Goal: Information Seeking & Learning: Learn about a topic

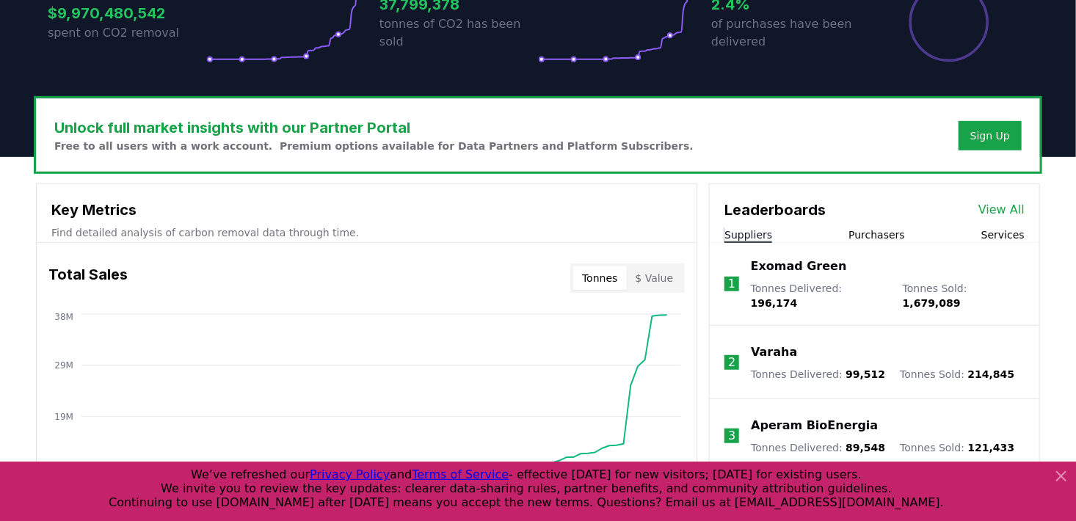
scroll to position [440, 0]
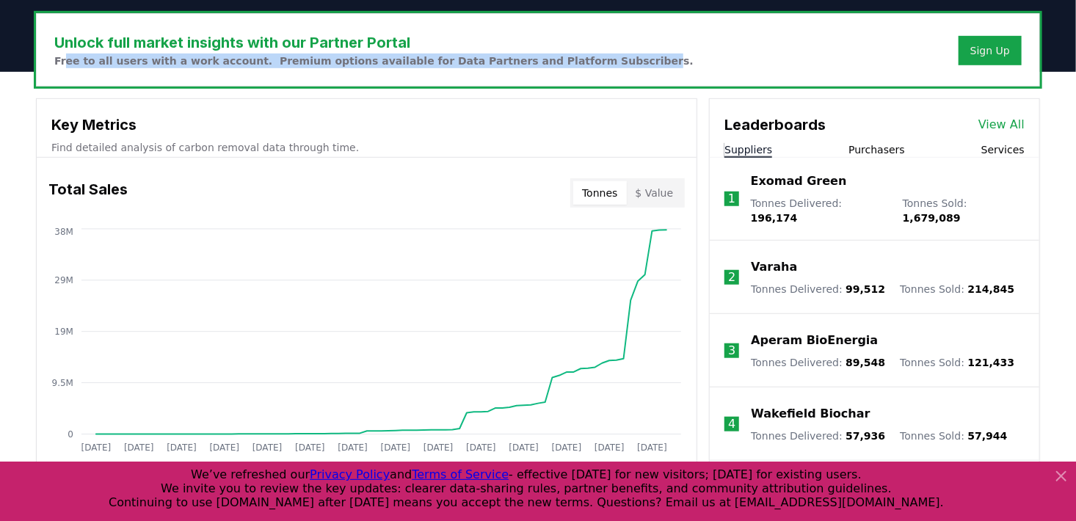
drag, startPoint x: 65, startPoint y: 60, endPoint x: 590, endPoint y: 59, distance: 524.2
click at [590, 59] on p "Free to all users with a work account. Premium options available for Data Partn…" at bounding box center [373, 61] width 639 height 15
click at [591, 54] on p "Free to all users with a work account. Premium options available for Data Partn…" at bounding box center [373, 61] width 639 height 15
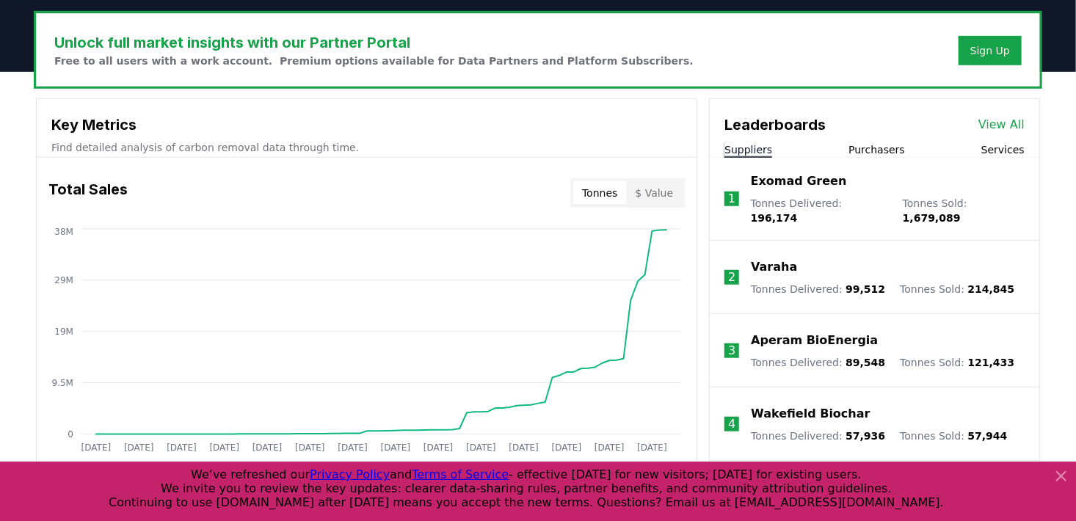
click at [591, 57] on p "Free to all users with a work account. Premium options available for Data Partn…" at bounding box center [373, 61] width 639 height 15
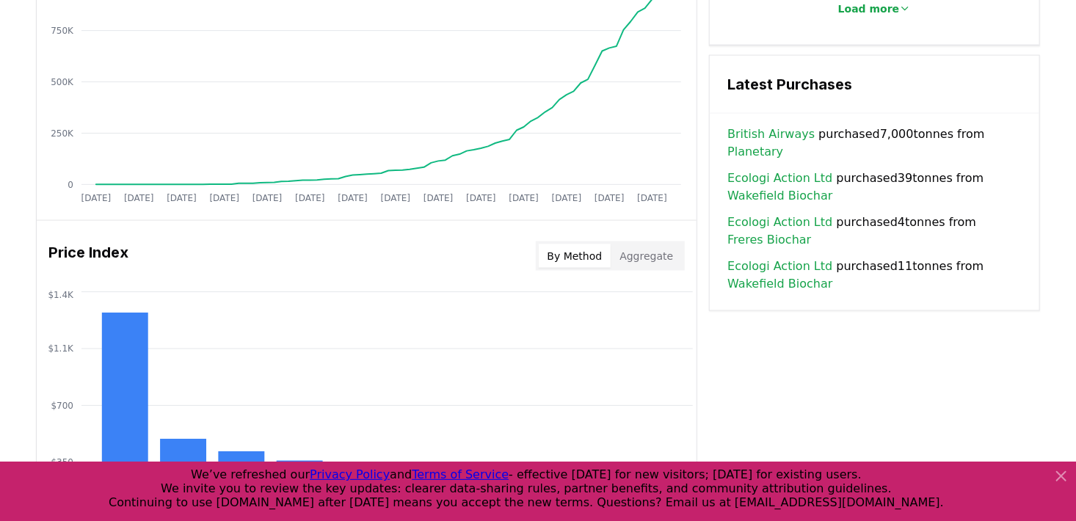
scroll to position [1028, 0]
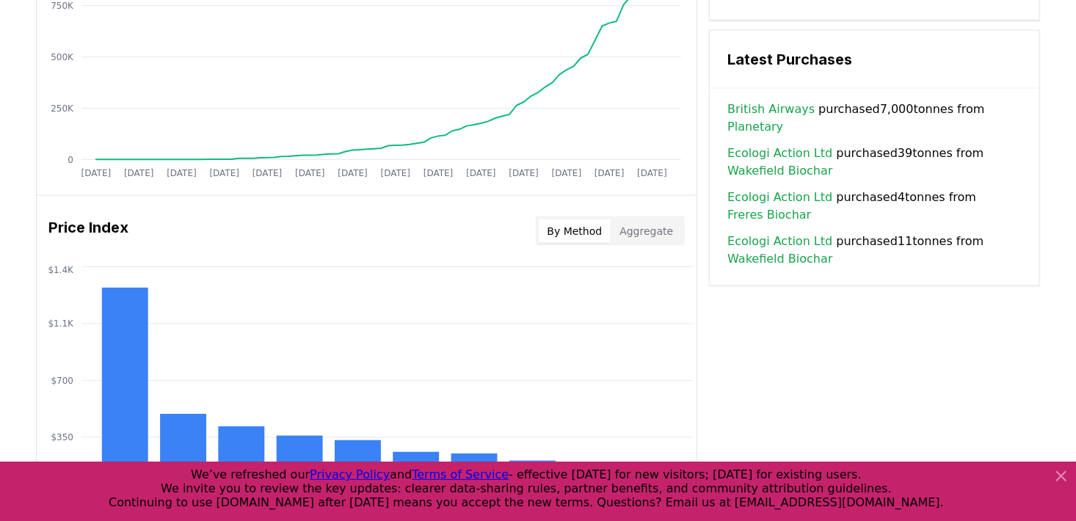
click at [793, 162] on link "Wakefield Biochar" at bounding box center [780, 171] width 105 height 18
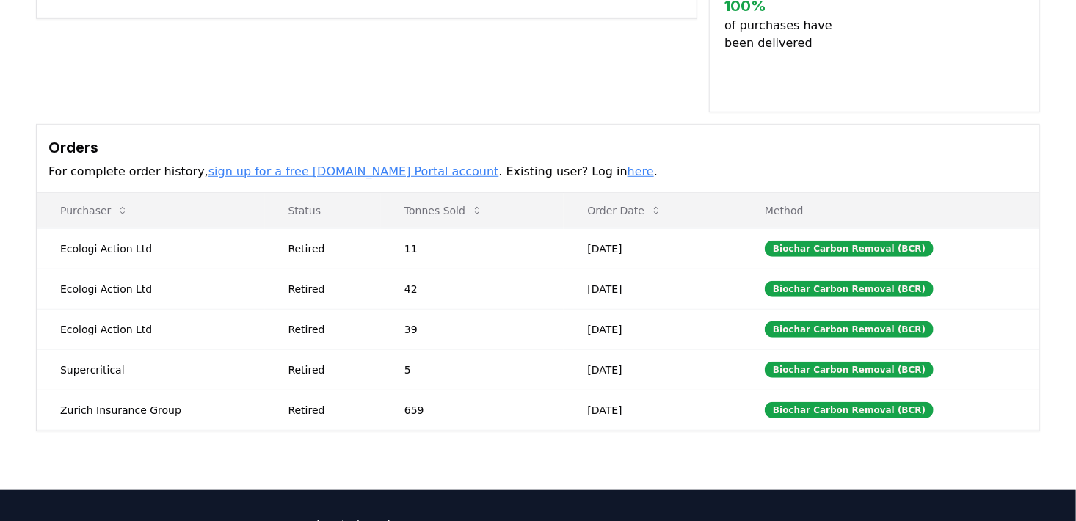
scroll to position [440, 0]
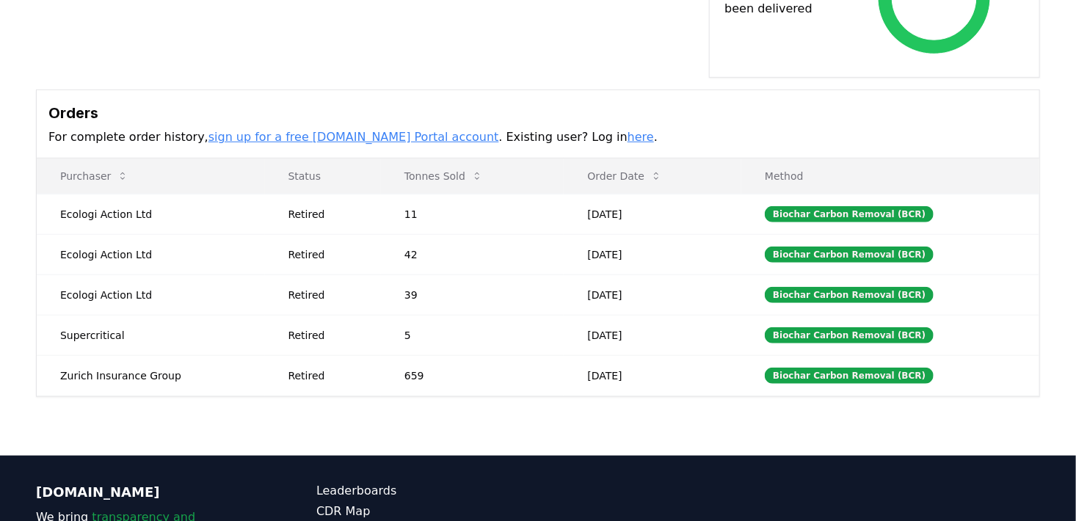
drag, startPoint x: 594, startPoint y: 195, endPoint x: 653, endPoint y: 194, distance: 58.7
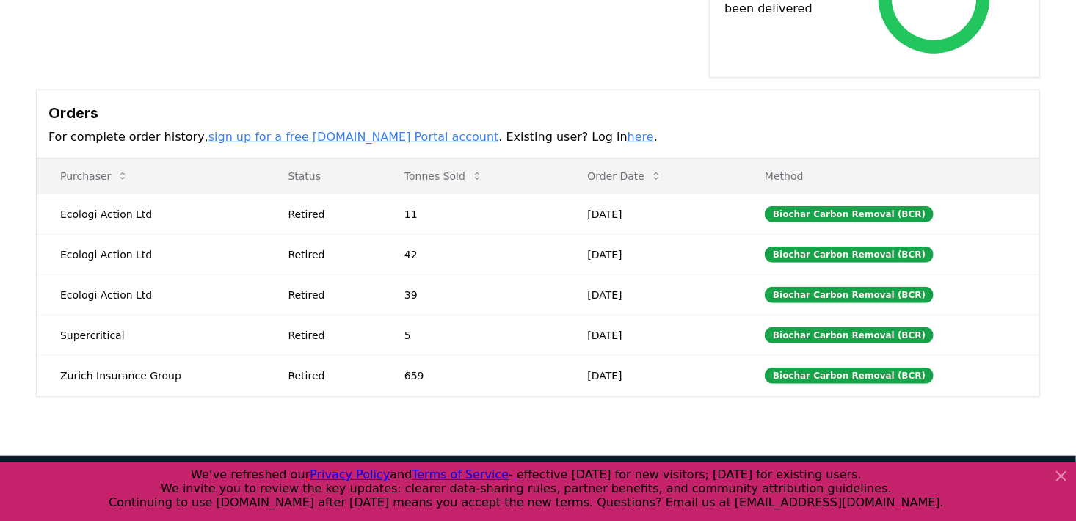
drag, startPoint x: 629, startPoint y: 194, endPoint x: 605, endPoint y: 194, distance: 24.2
click at [605, 194] on td "[DATE]" at bounding box center [653, 214] width 178 height 40
click at [602, 195] on td "[DATE]" at bounding box center [653, 214] width 178 height 40
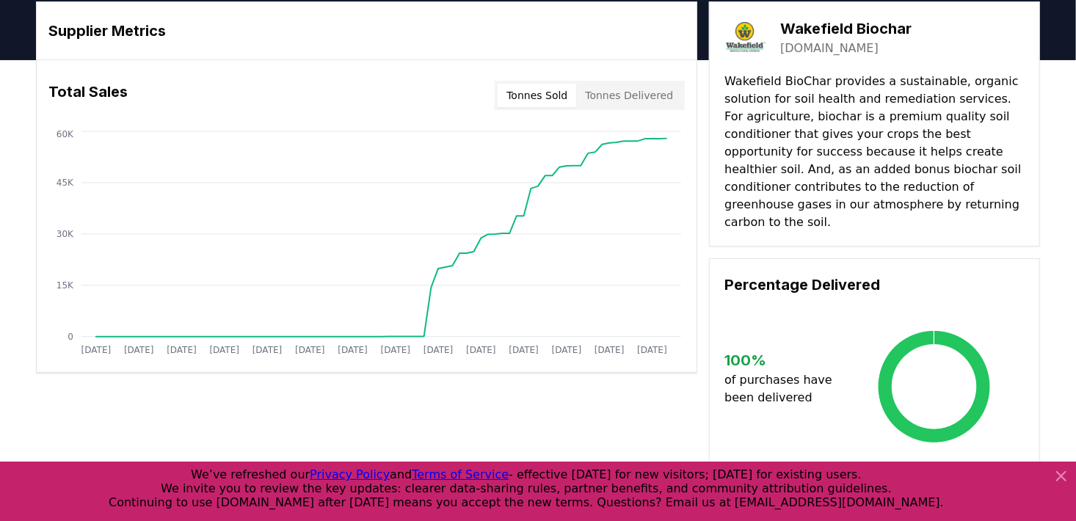
scroll to position [0, 0]
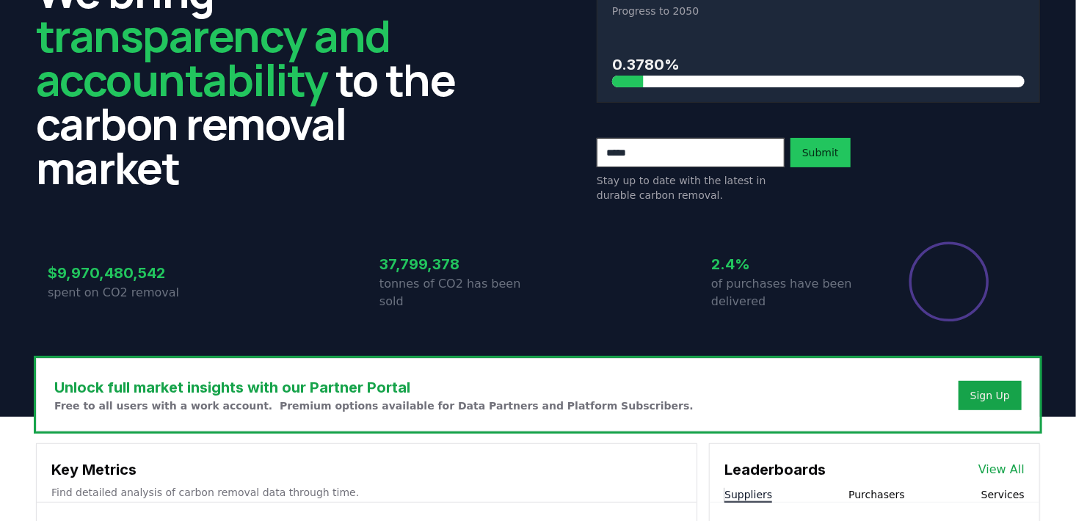
scroll to position [294, 0]
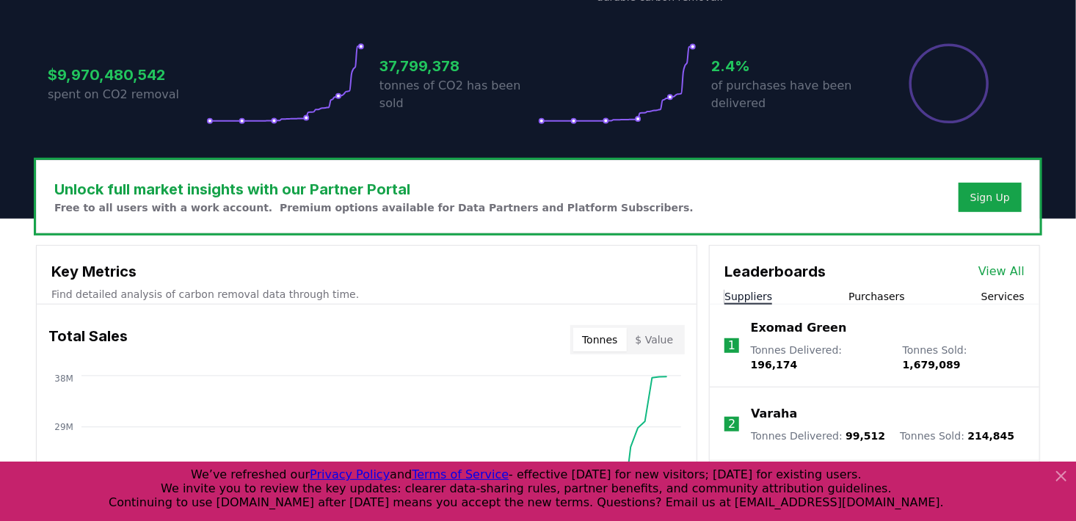
click at [1055, 476] on icon at bounding box center [1062, 477] width 18 height 18
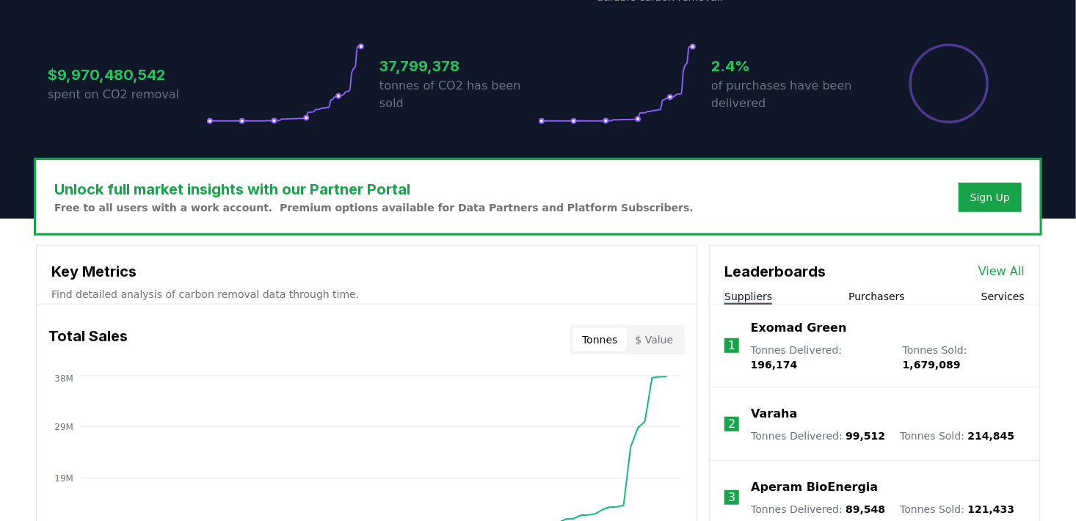
click at [992, 195] on div "Sign Up" at bounding box center [991, 197] width 40 height 15
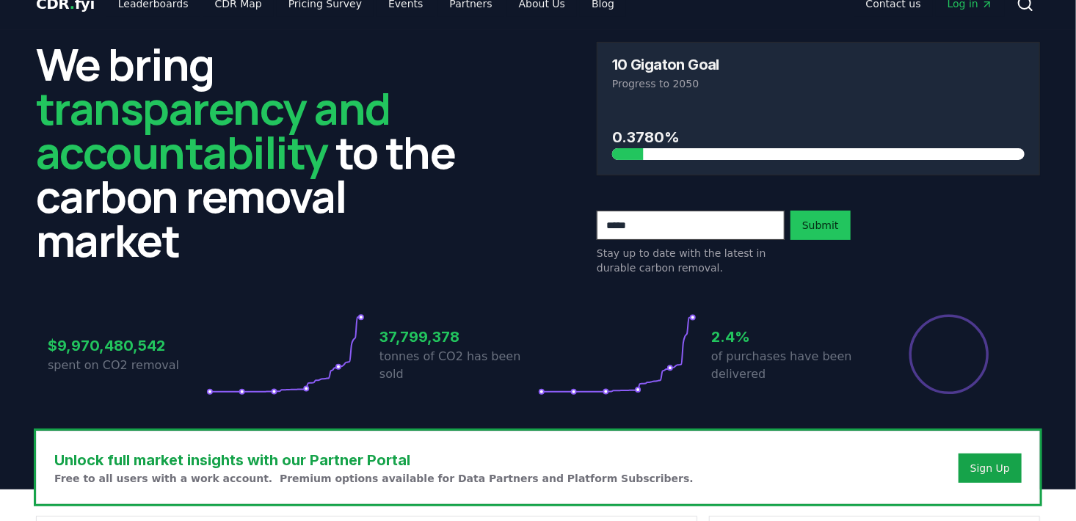
scroll to position [0, 0]
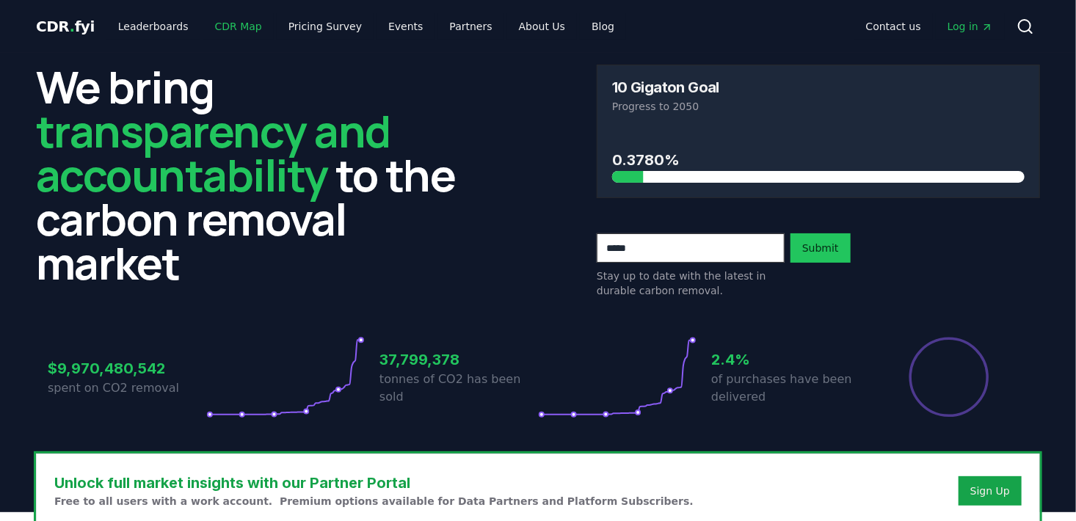
click at [234, 26] on link "CDR Map" at bounding box center [238, 26] width 70 height 26
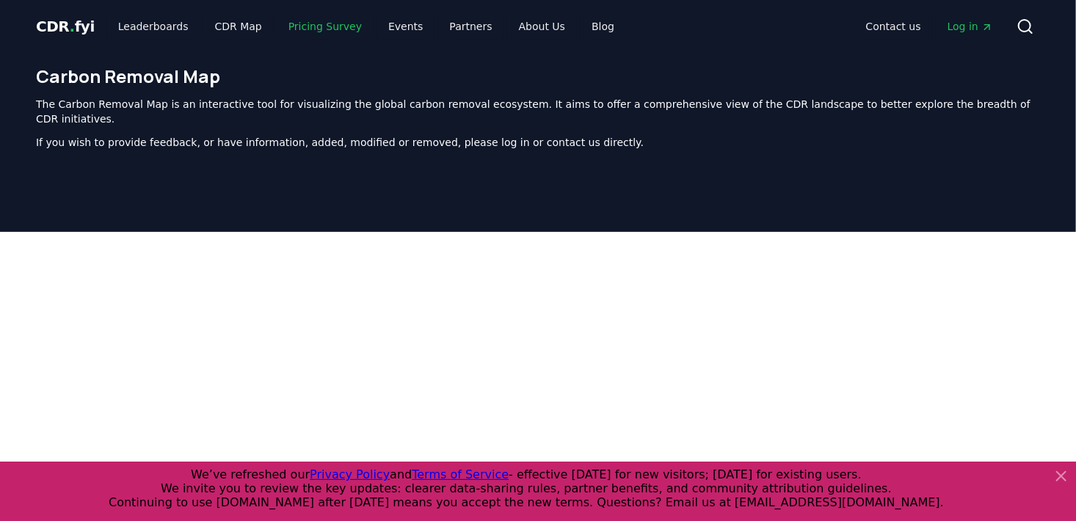
click at [297, 26] on link "Pricing Survey" at bounding box center [325, 26] width 97 height 26
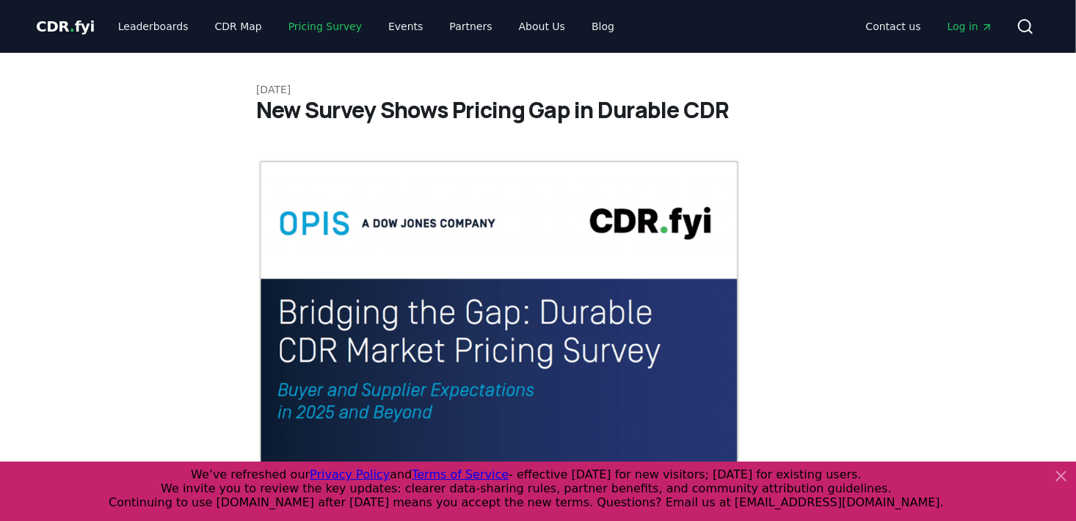
scroll to position [147, 0]
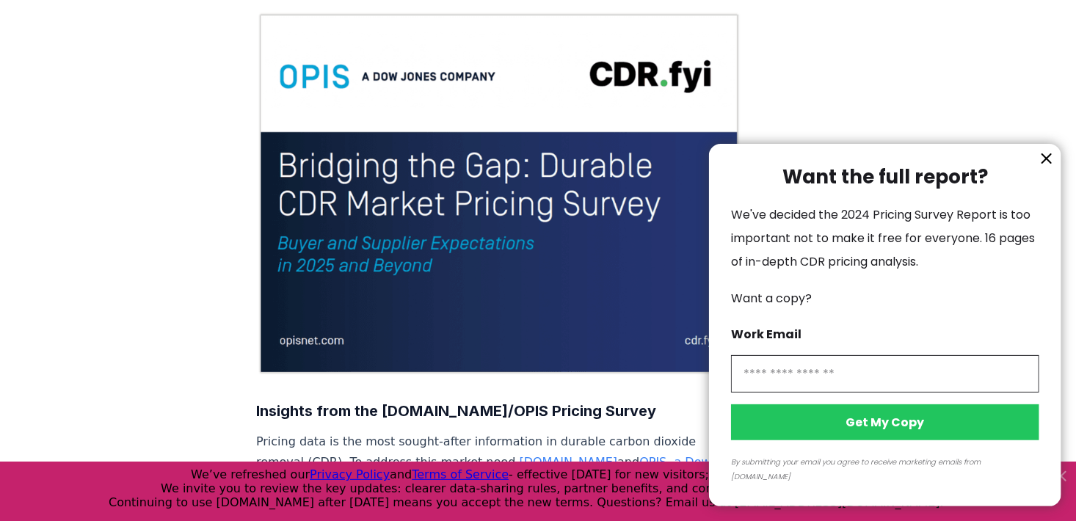
click at [1051, 167] on icon "information" at bounding box center [1047, 159] width 18 height 18
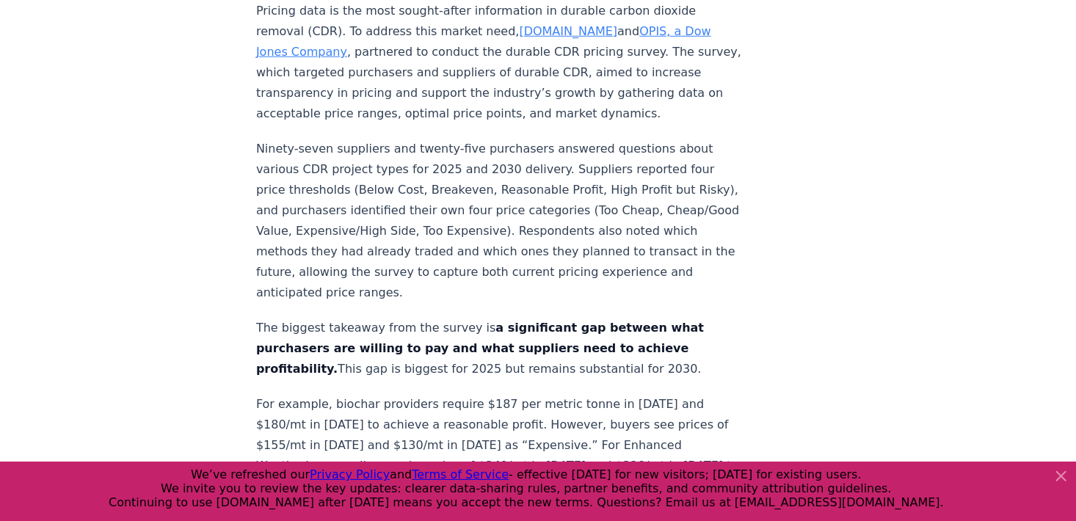
scroll to position [587, 0]
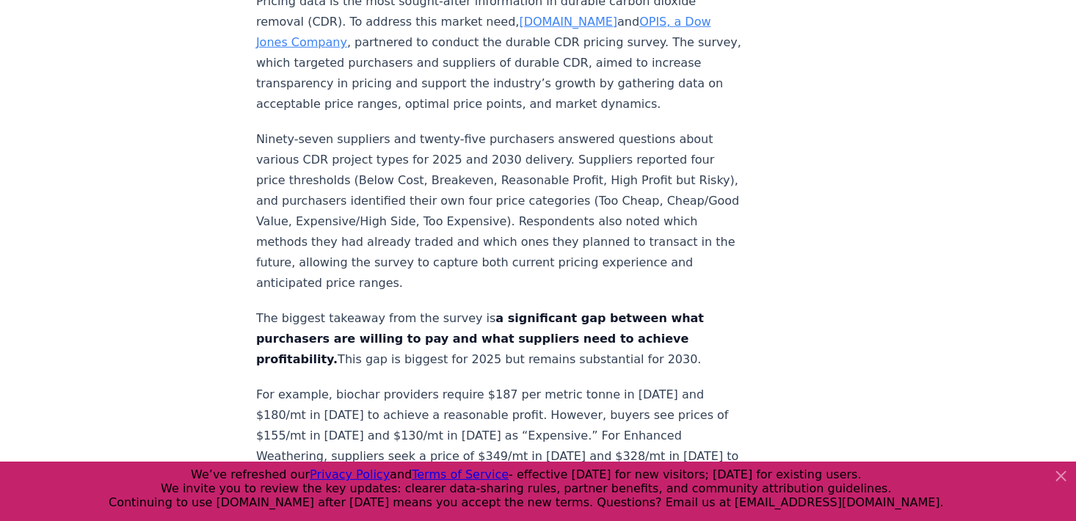
click at [1065, 474] on icon at bounding box center [1062, 477] width 18 height 18
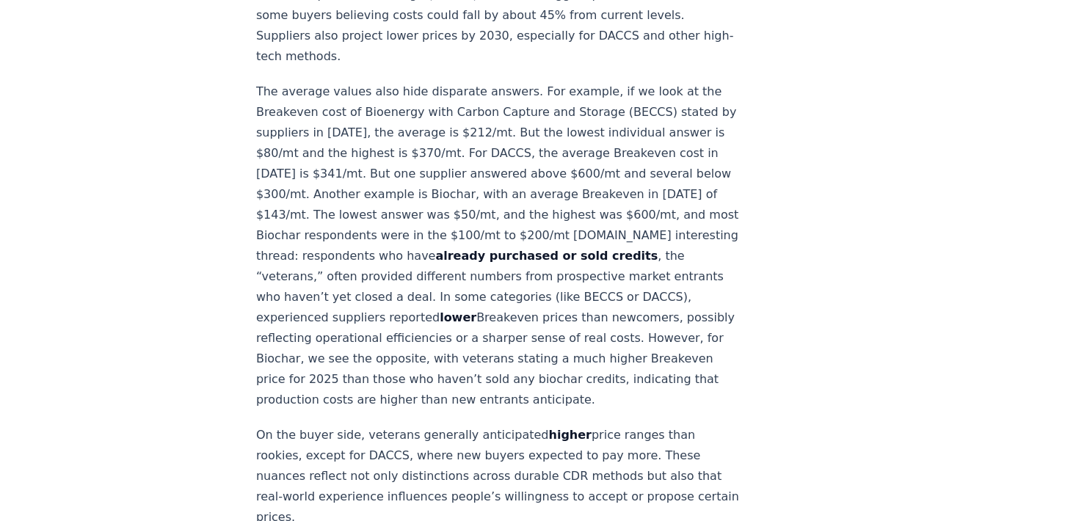
scroll to position [1688, 0]
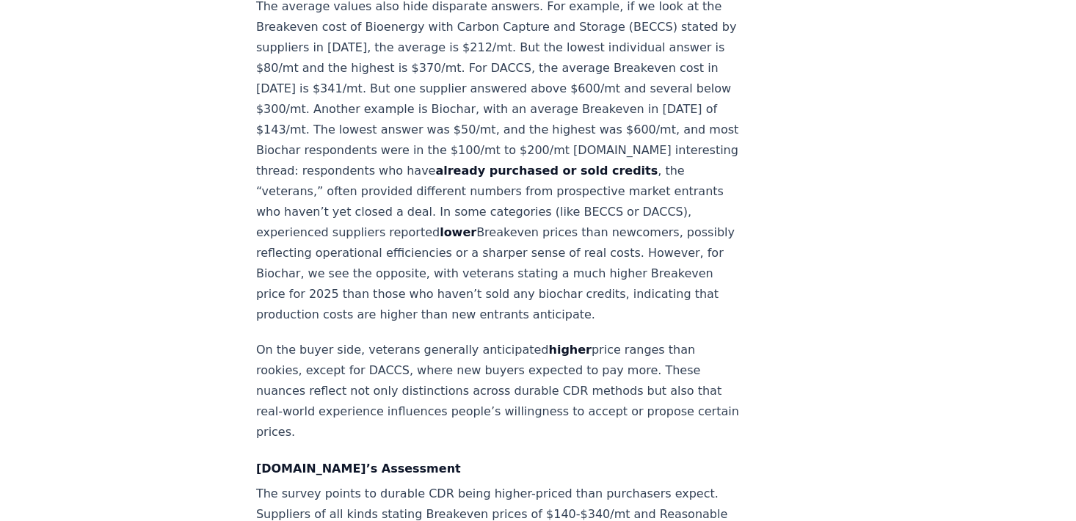
drag, startPoint x: 798, startPoint y: 289, endPoint x: 780, endPoint y: 283, distance: 18.6
drag, startPoint x: 780, startPoint y: 283, endPoint x: 675, endPoint y: 239, distance: 114.5
click at [675, 239] on p "The average values also hide disparate answers. For example, if we look at the …" at bounding box center [499, 160] width 486 height 329
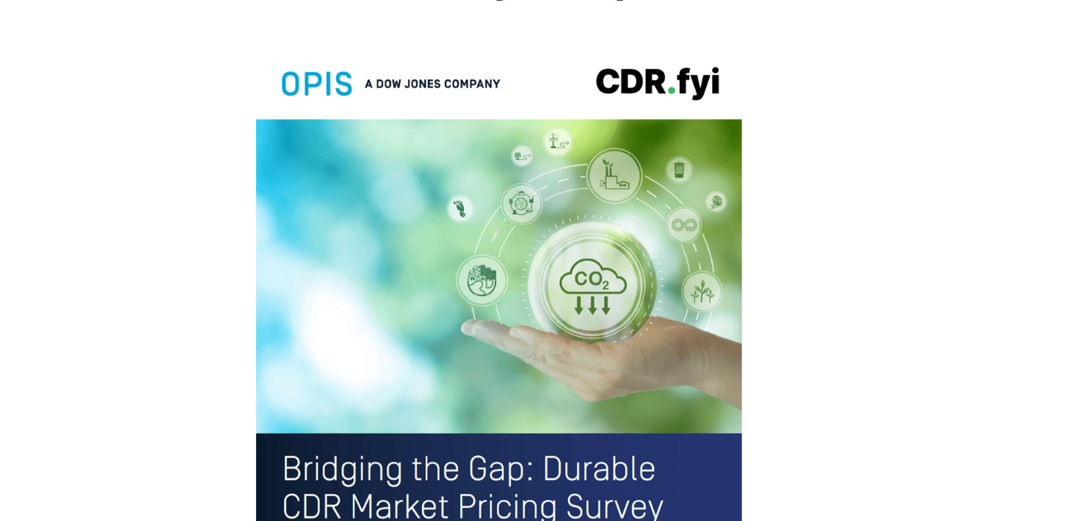
scroll to position [3318, 0]
